Goal: Information Seeking & Learning: Learn about a topic

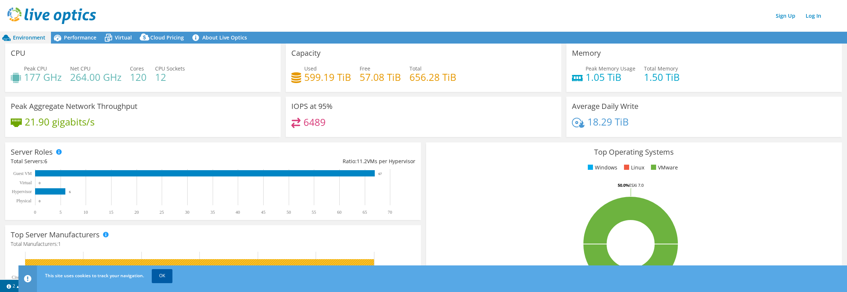
click at [163, 279] on link "OK" at bounding box center [162, 275] width 21 height 13
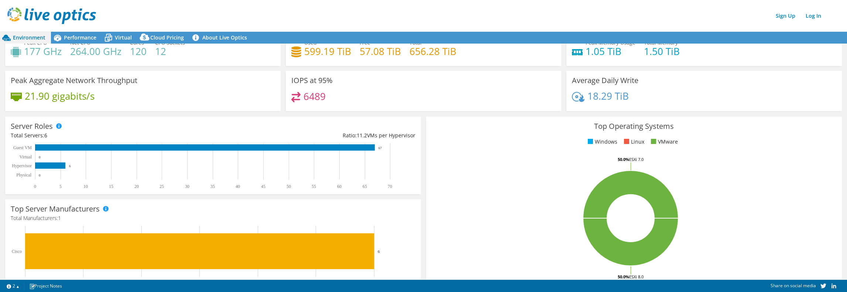
scroll to position [74, 0]
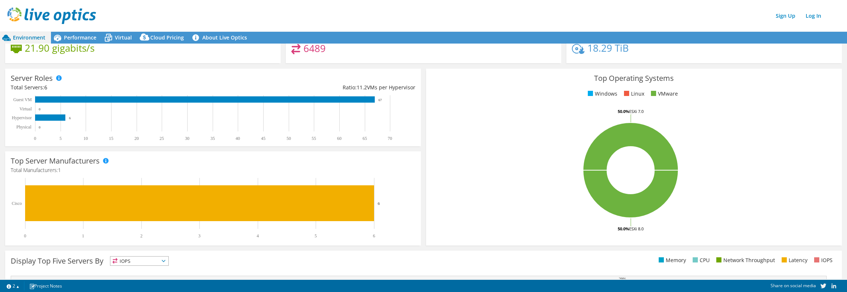
click at [237, 63] on div "Peak Aggregate Network Throughput 21.90 gigabits/s" at bounding box center [143, 45] width 281 height 45
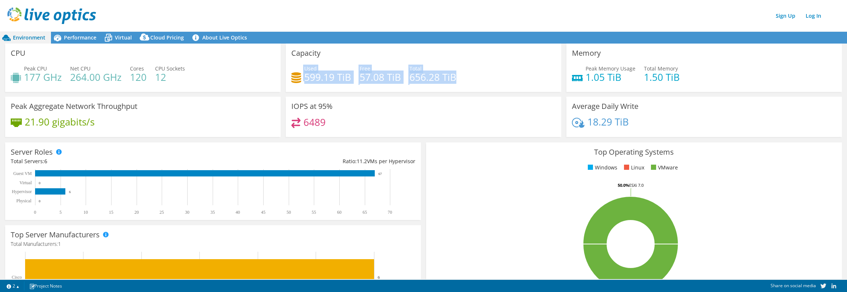
drag, startPoint x: 456, startPoint y: 77, endPoint x: 295, endPoint y: 69, distance: 161.5
click at [295, 69] on div "Used 599.19 TiB Free 57.08 TiB Total 656.28 TiB" at bounding box center [423, 77] width 264 height 24
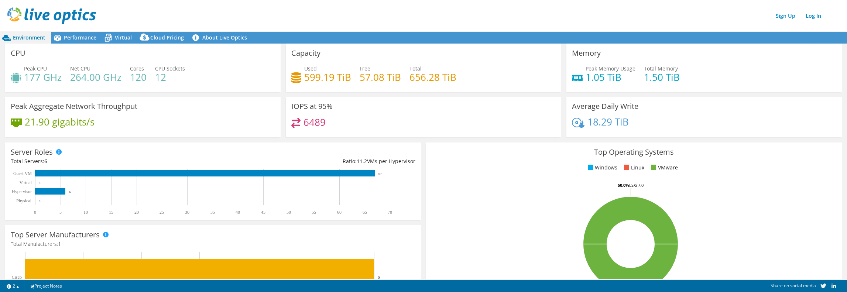
click at [340, 63] on div "Capacity Used 599.19 TiB Free 57.08 TiB Total 656.28 TiB" at bounding box center [423, 68] width 275 height 48
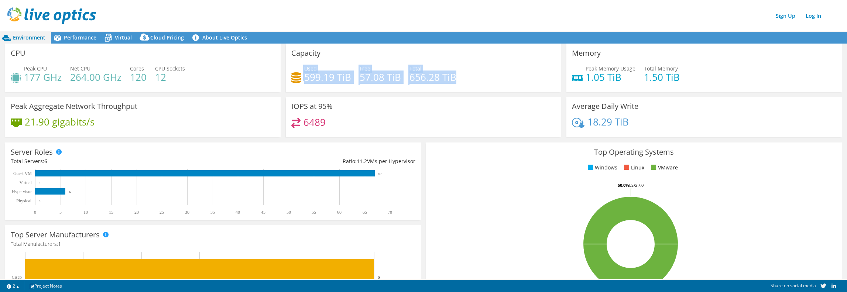
drag, startPoint x: 463, startPoint y: 80, endPoint x: 295, endPoint y: 75, distance: 168.8
click at [295, 75] on div "Used 599.19 TiB Free 57.08 TiB Total 656.28 TiB" at bounding box center [423, 77] width 264 height 24
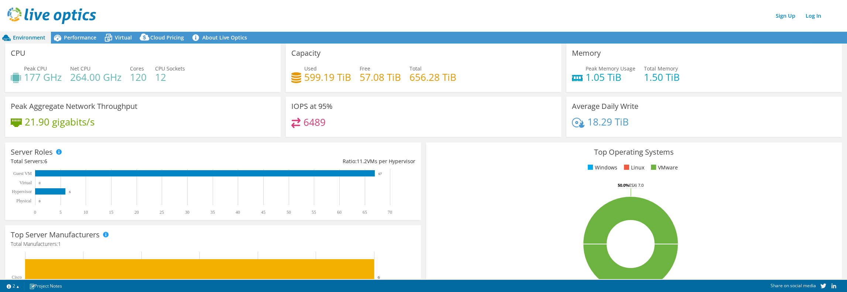
click at [504, 78] on div "Used 599.19 TiB Free 57.08 TiB Total 656.28 TiB" at bounding box center [423, 77] width 264 height 24
drag, startPoint x: 582, startPoint y: 58, endPoint x: 722, endPoint y: 90, distance: 144.0
click at [722, 90] on div "Memory Peak Memory Usage 1.05 TiB Total Memory 1.50 TiB" at bounding box center [703, 68] width 275 height 48
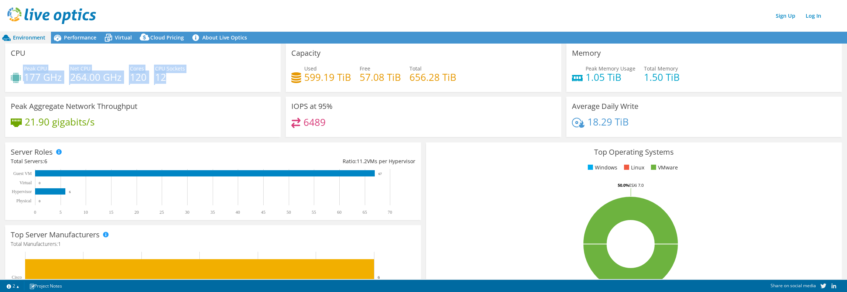
drag, startPoint x: 218, startPoint y: 78, endPoint x: 65, endPoint y: 57, distance: 154.2
click at [66, 58] on div "CPU Peak CPU 177 GHz Net CPU 264.00 GHz Cores 120 CPU Sockets 12" at bounding box center [142, 68] width 275 height 48
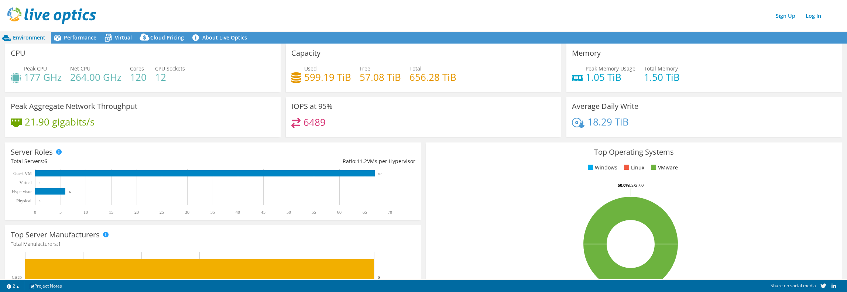
click at [147, 108] on div "Peak Aggregate Network Throughput 21.90 gigabits/s" at bounding box center [142, 117] width 275 height 40
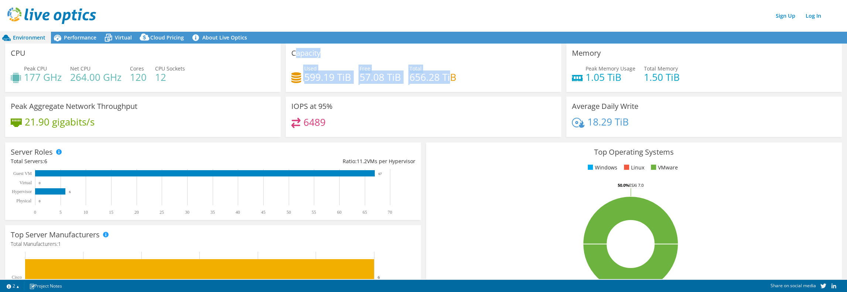
drag, startPoint x: 293, startPoint y: 54, endPoint x: 450, endPoint y: 79, distance: 158.2
click at [450, 79] on div "Capacity Used 599.19 TiB Free 57.08 TiB Total 656.28 TiB" at bounding box center [423, 68] width 275 height 48
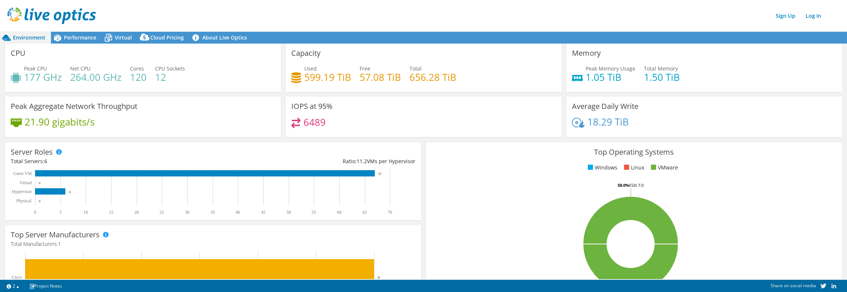
click at [456, 80] on div "Used 599.19 TiB Free 57.08 TiB Total 656.28 TiB" at bounding box center [423, 77] width 264 height 24
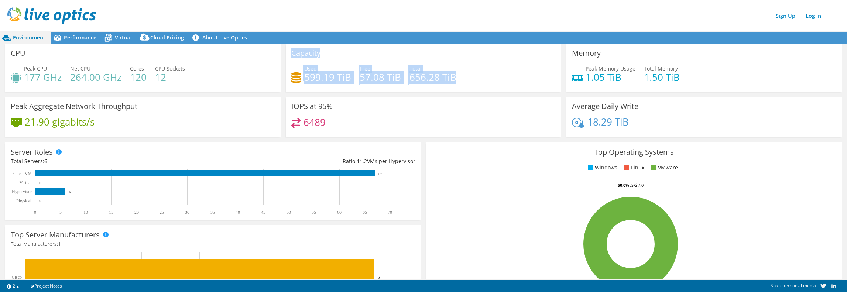
drag, startPoint x: 454, startPoint y: 79, endPoint x: 290, endPoint y: 52, distance: 166.2
click at [290, 52] on div "Capacity Used 599.19 TiB Free 57.08 TiB Total 656.28 TiB" at bounding box center [423, 68] width 275 height 48
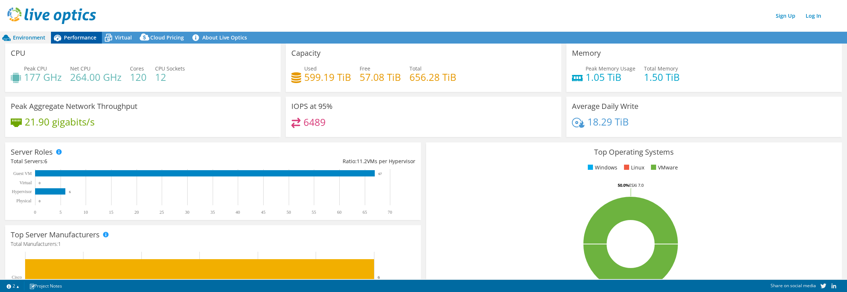
click at [74, 38] on span "Performance" at bounding box center [80, 37] width 32 height 7
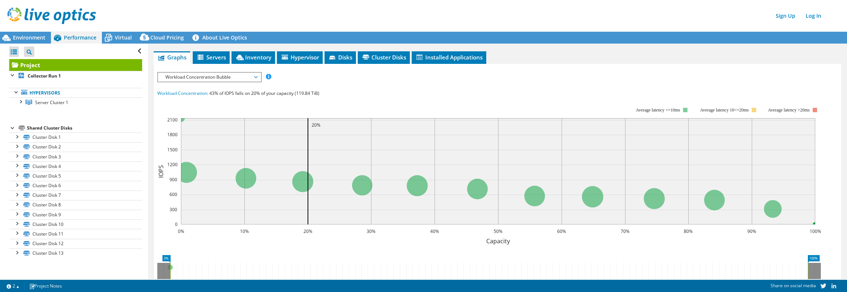
scroll to position [175, 0]
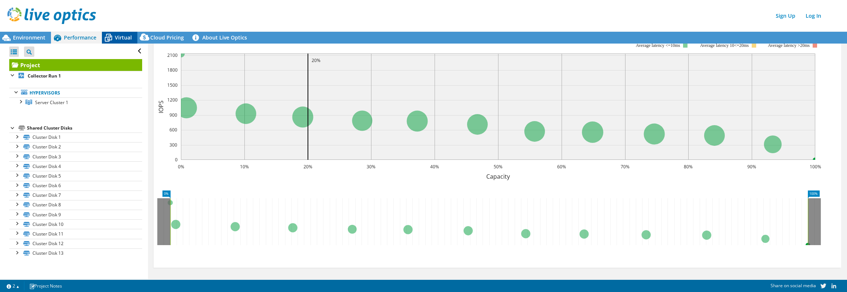
click at [121, 34] on span "Virtual" at bounding box center [123, 37] width 17 height 7
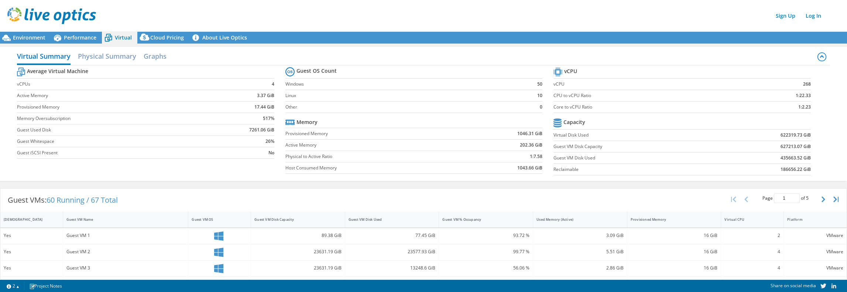
scroll to position [0, 0]
click at [178, 39] on span "Cloud Pricing" at bounding box center [167, 37] width 34 height 7
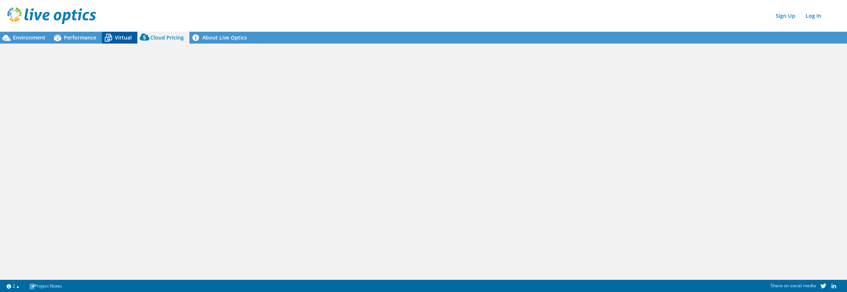
click at [108, 39] on icon at bounding box center [108, 37] width 13 height 13
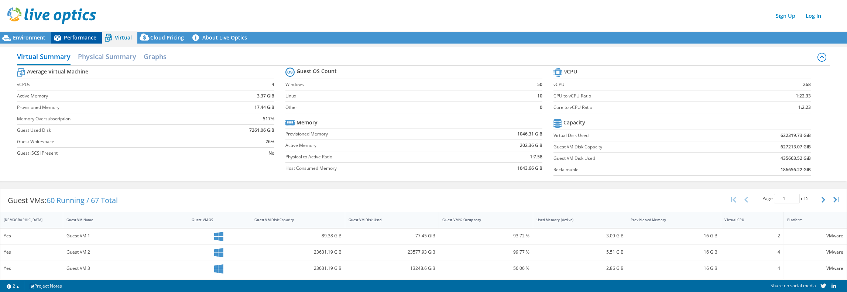
click at [76, 34] on div "Performance" at bounding box center [76, 38] width 51 height 12
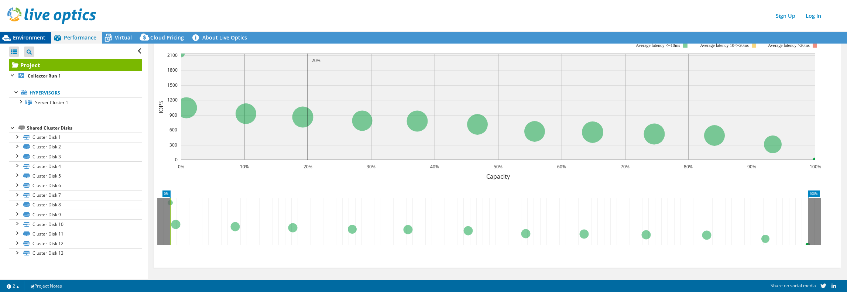
click at [41, 41] on span "Environment" at bounding box center [29, 37] width 32 height 7
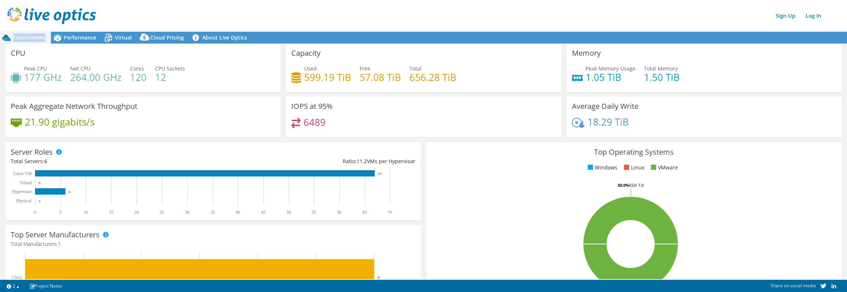
click at [41, 40] on span "Environment" at bounding box center [29, 37] width 32 height 7
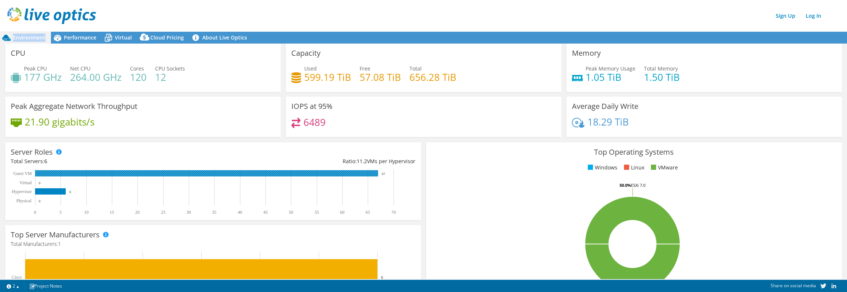
click at [365, 173] on rect at bounding box center [206, 173] width 343 height 6
click at [327, 175] on rect at bounding box center [206, 173] width 343 height 6
